Goal: Task Accomplishment & Management: Use online tool/utility

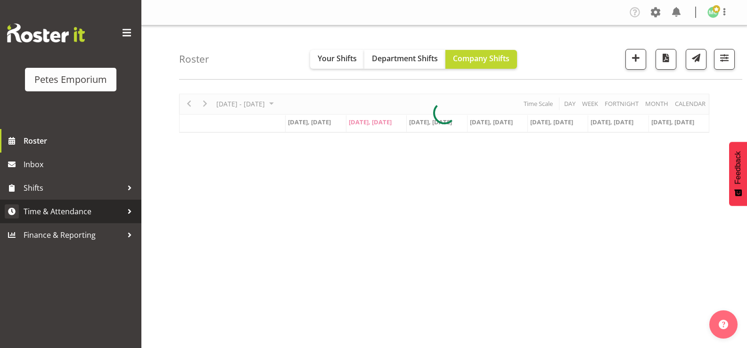
click at [52, 210] on span "Time & Attendance" at bounding box center [73, 212] width 99 height 14
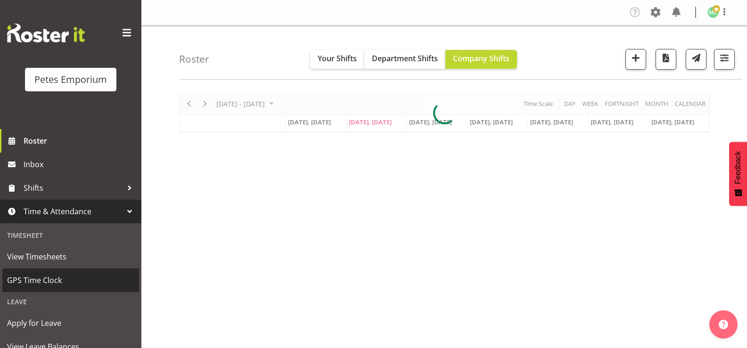
click at [20, 280] on span "GPS Time Clock" at bounding box center [70, 280] width 127 height 14
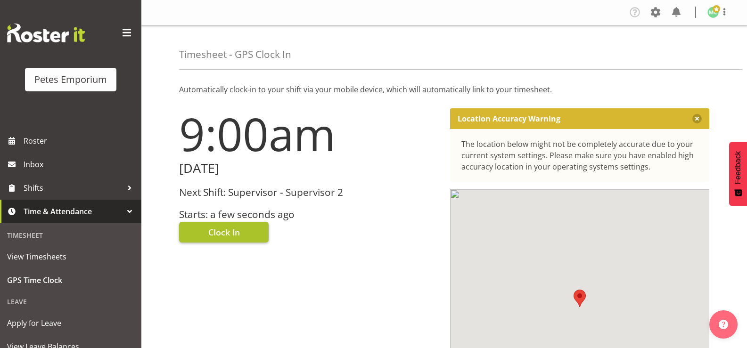
click at [214, 236] on span "Clock In" at bounding box center [224, 232] width 32 height 12
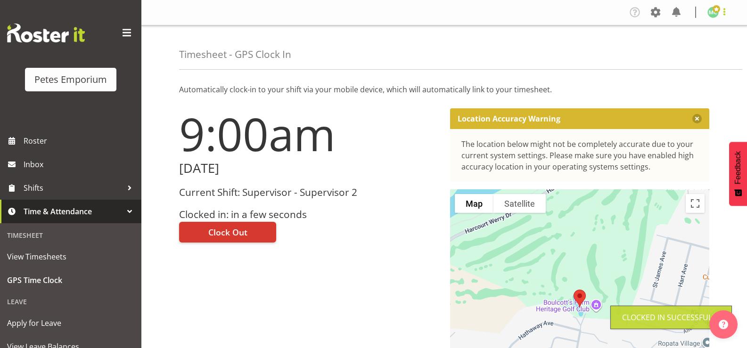
click at [720, 12] on span at bounding box center [724, 11] width 11 height 11
click at [696, 53] on link "Log Out" at bounding box center [685, 49] width 91 height 17
